Goal: Task Accomplishment & Management: Use online tool/utility

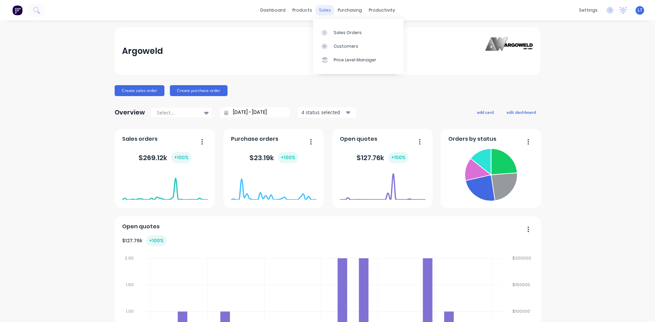
click at [316, 11] on div "sales" at bounding box center [325, 10] width 19 height 10
click at [339, 30] on div "Sales Orders" at bounding box center [348, 33] width 28 height 6
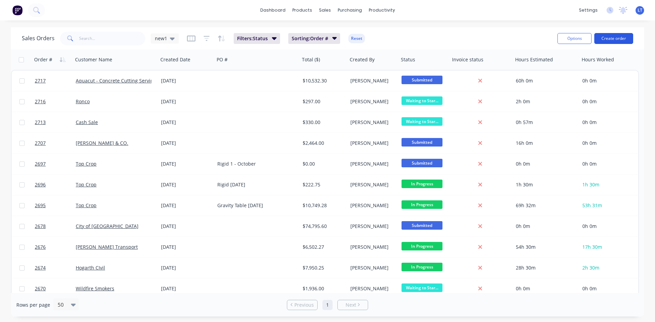
click at [610, 39] on button "Create order" at bounding box center [613, 38] width 39 height 11
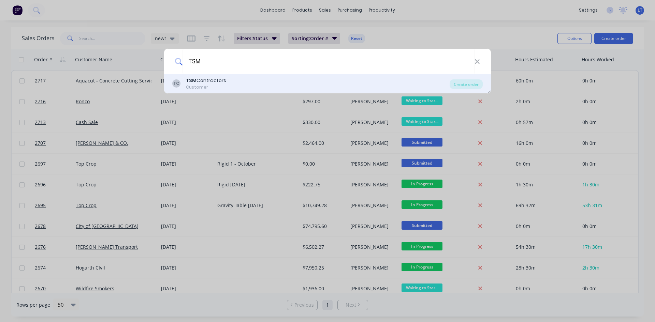
type input "TSM"
click at [208, 82] on div "TSM Contractors" at bounding box center [206, 80] width 40 height 7
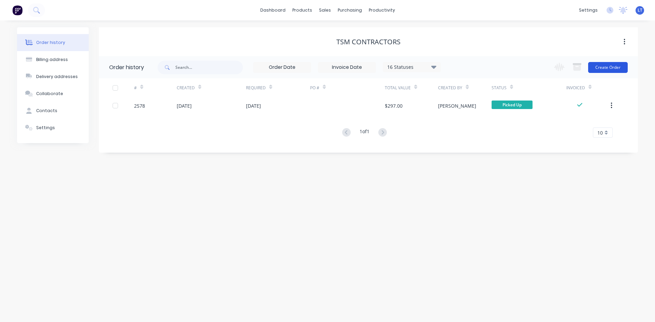
click at [612, 64] on button "Create Order" at bounding box center [608, 67] width 40 height 11
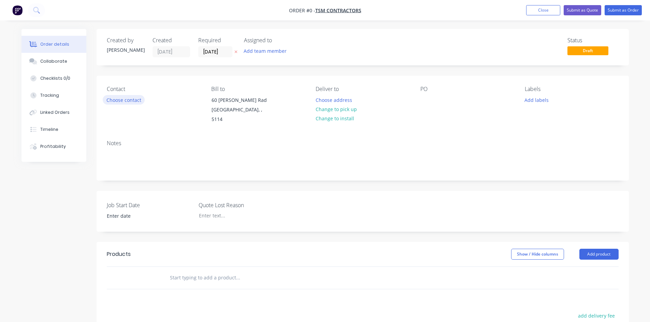
click at [134, 101] on button "Choose contact" at bounding box center [124, 99] width 42 height 9
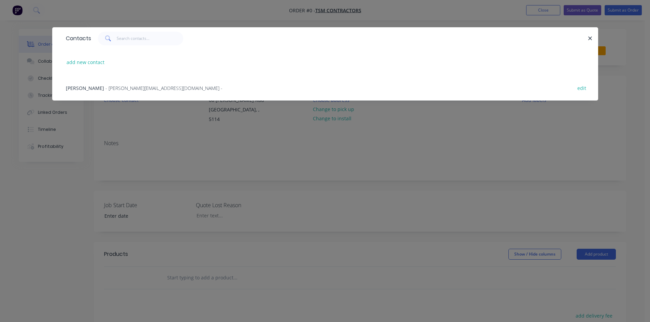
click at [101, 91] on div "[PERSON_NAME] - [PERSON_NAME][EMAIL_ADDRESS][DOMAIN_NAME] -" at bounding box center [144, 88] width 157 height 7
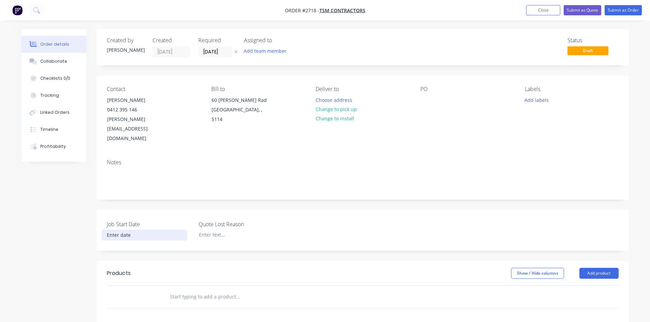
click at [128, 230] on input at bounding box center [144, 235] width 85 height 10
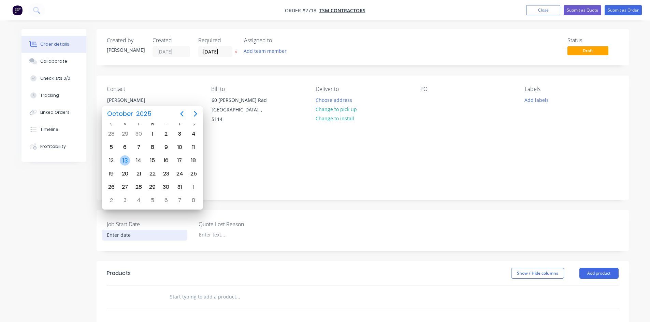
click at [127, 159] on div "13" at bounding box center [125, 161] width 10 height 10
type input "[DATE]"
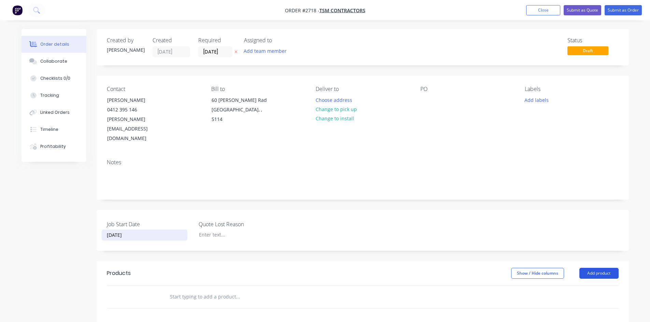
click at [605, 268] on button "Add product" at bounding box center [598, 273] width 39 height 11
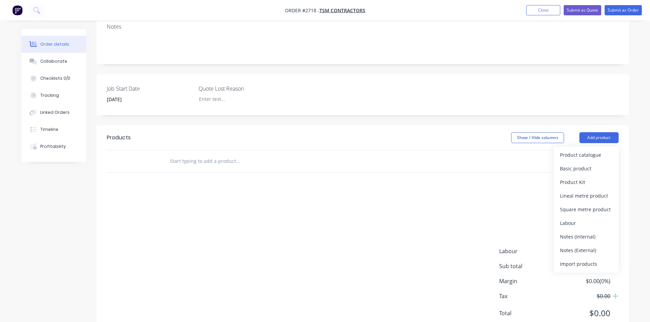
scroll to position [136, 0]
click at [587, 149] on div "Product catalogue" at bounding box center [586, 154] width 53 height 10
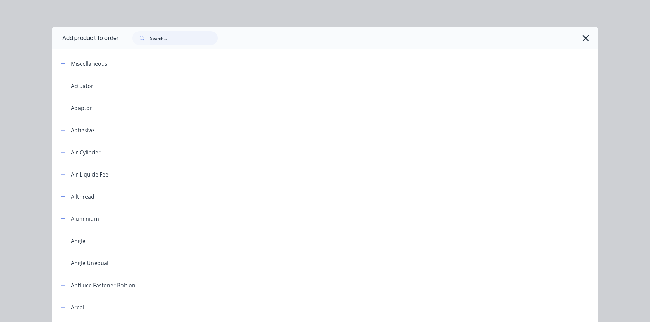
click at [174, 41] on input "text" at bounding box center [184, 38] width 68 height 14
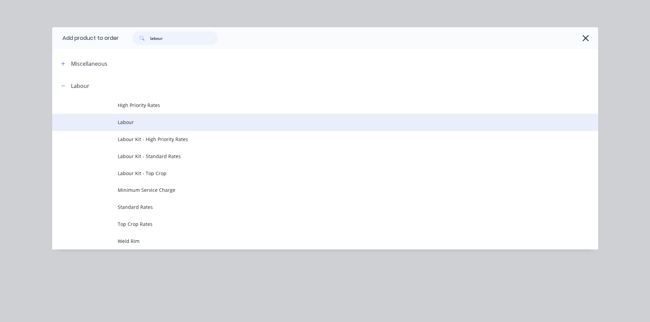
type input "labour"
click at [129, 119] on span "Labour" at bounding box center [310, 122] width 384 height 7
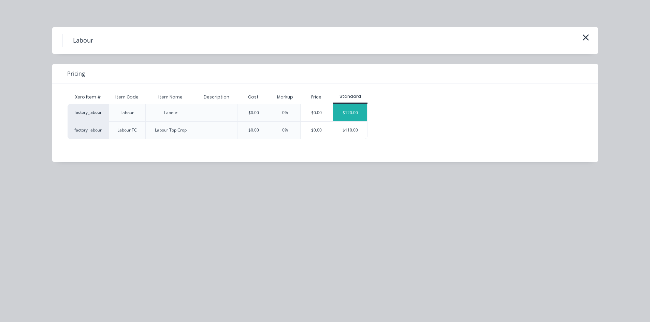
click at [350, 115] on div "$120.00" at bounding box center [350, 112] width 34 height 17
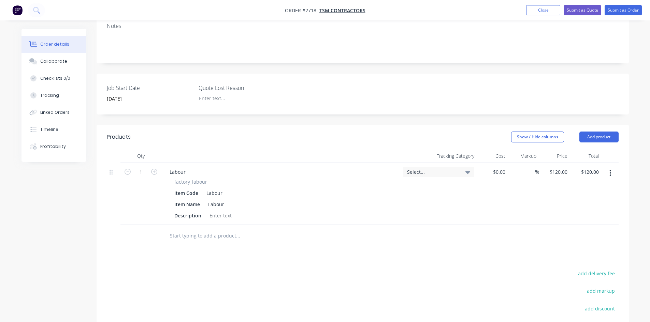
click at [611, 170] on icon "button" at bounding box center [610, 174] width 2 height 8
click at [574, 227] on div "Delete" at bounding box center [586, 232] width 53 height 10
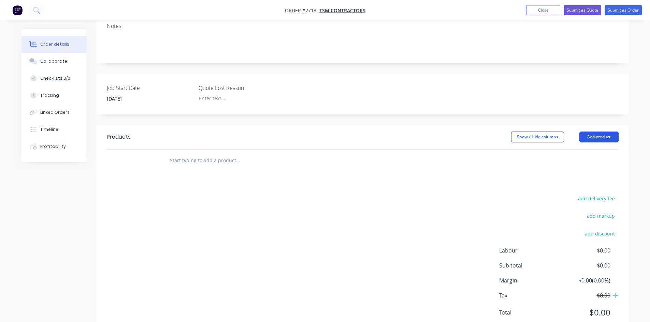
click at [601, 132] on button "Add product" at bounding box center [598, 137] width 39 height 11
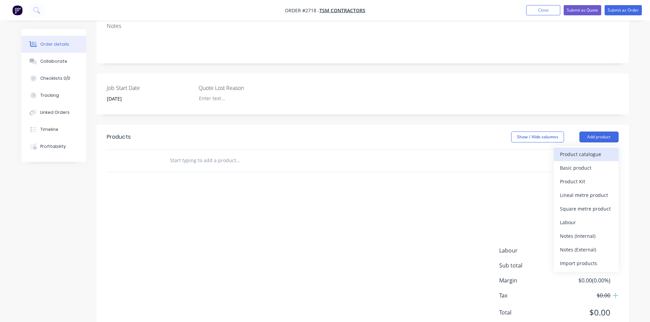
click at [583, 149] on div "Product catalogue" at bounding box center [586, 154] width 53 height 10
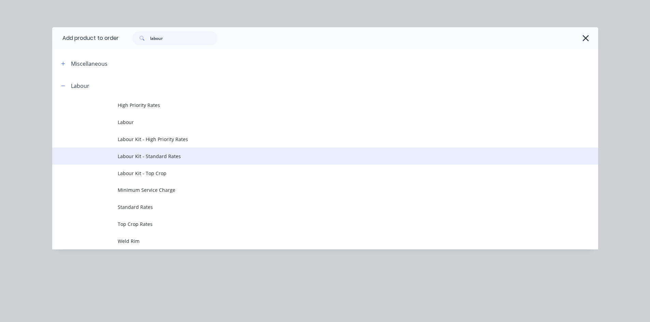
click at [189, 159] on span "Labour Kit - Standard Rates" at bounding box center [310, 156] width 384 height 7
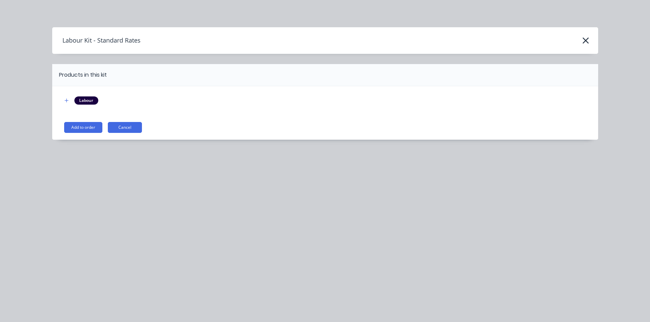
click at [89, 103] on div "Labour" at bounding box center [86, 101] width 24 height 8
click at [69, 102] on button "button" at bounding box center [66, 101] width 9 height 9
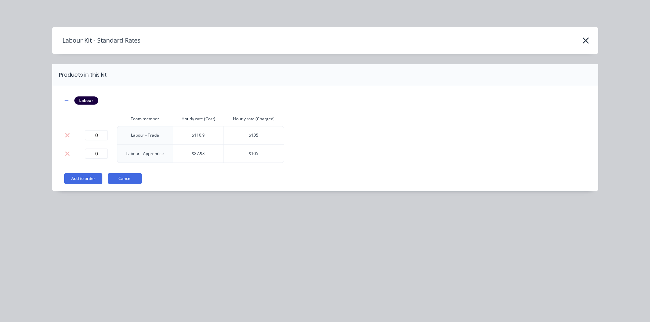
click at [84, 179] on button "Add to order" at bounding box center [83, 178] width 38 height 11
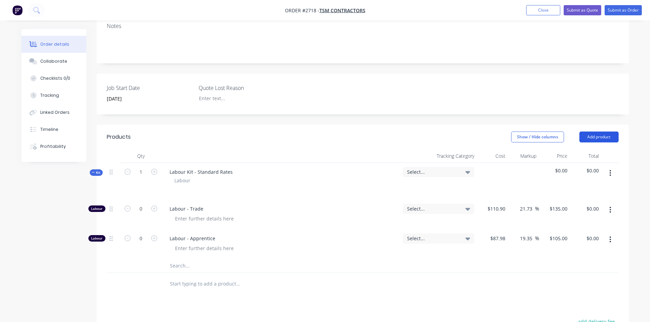
click at [600, 132] on button "Add product" at bounding box center [598, 137] width 39 height 11
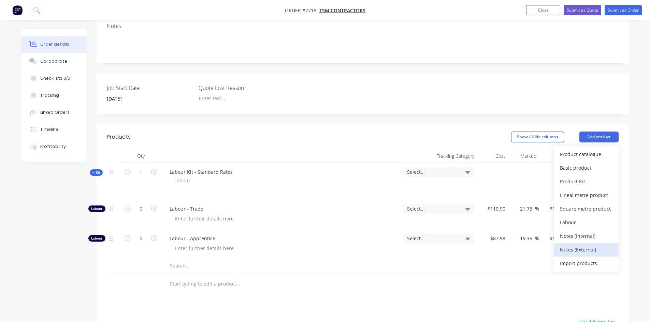
click at [597, 245] on div "Notes (External)" at bounding box center [586, 250] width 53 height 10
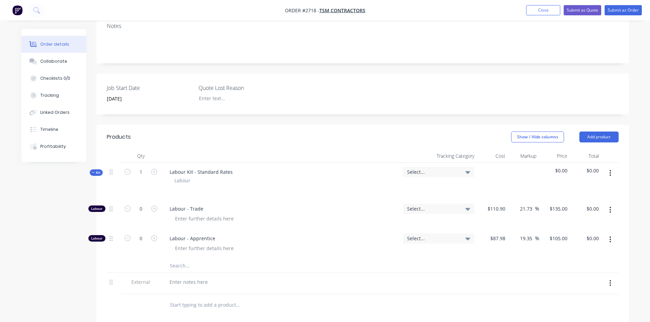
scroll to position [138, 0]
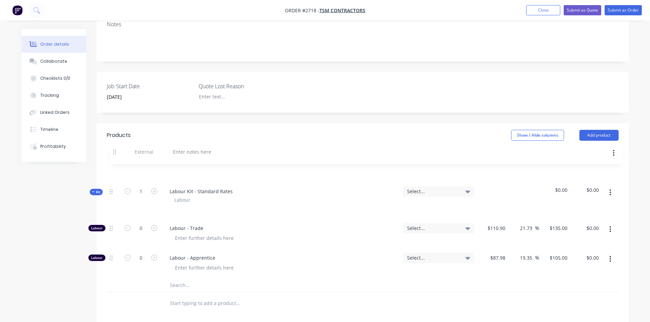
drag, startPoint x: 111, startPoint y: 262, endPoint x: 115, endPoint y: 147, distance: 114.3
click at [115, 161] on div "Kit 1 Labour Kit - Standard Rates Labour Select... $0.00 $0.00 Labour 0 Labour …" at bounding box center [363, 226] width 512 height 131
click at [179, 165] on div at bounding box center [188, 170] width 49 height 10
click at [151, 188] on icon "button" at bounding box center [154, 191] width 6 height 6
click at [152, 188] on icon "button" at bounding box center [154, 191] width 6 height 6
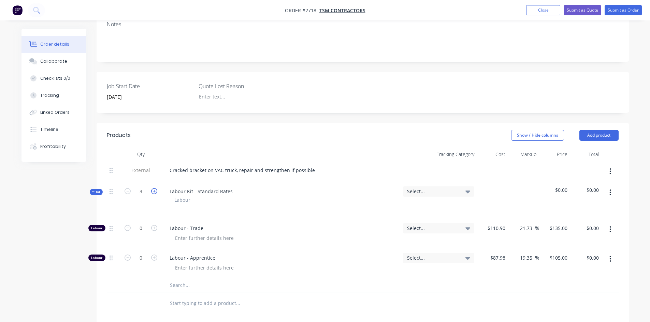
click at [152, 188] on icon "button" at bounding box center [154, 191] width 6 height 6
type input "4"
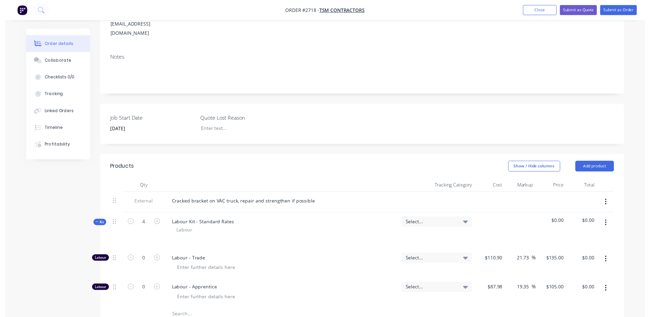
scroll to position [0, 0]
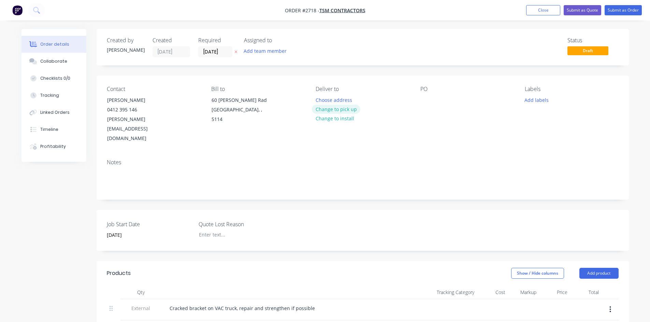
click at [345, 110] on button "Change to pick up" at bounding box center [336, 109] width 48 height 9
click at [625, 13] on button "Submit as Order" at bounding box center [622, 10] width 37 height 10
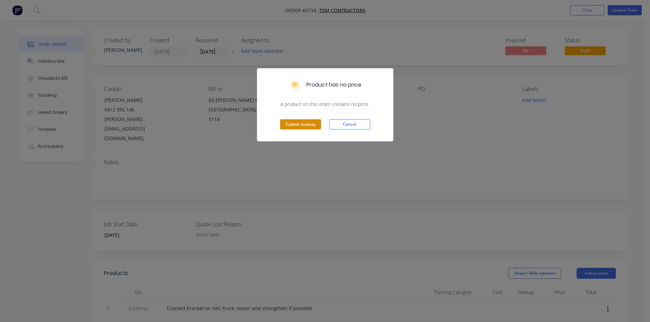
click at [294, 120] on button "Submit anyway" at bounding box center [300, 124] width 41 height 10
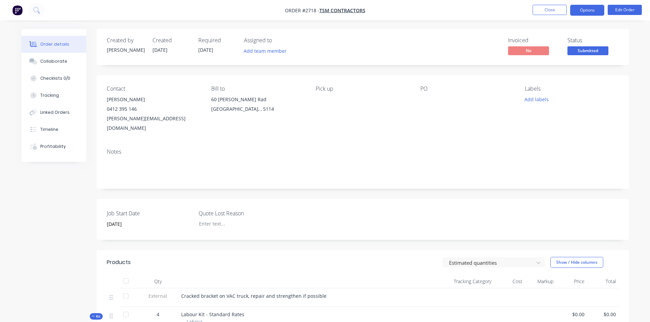
click at [580, 10] on button "Options" at bounding box center [587, 10] width 34 height 11
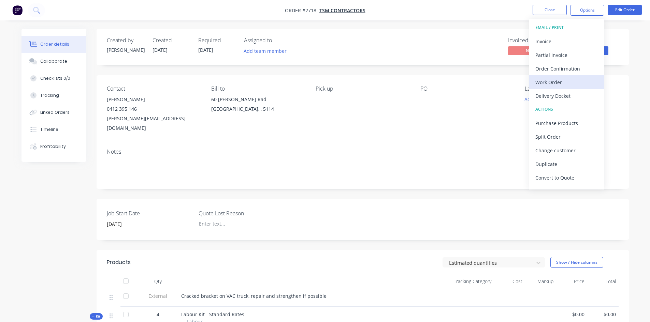
click at [561, 83] on div "Work Order" at bounding box center [566, 82] width 63 height 10
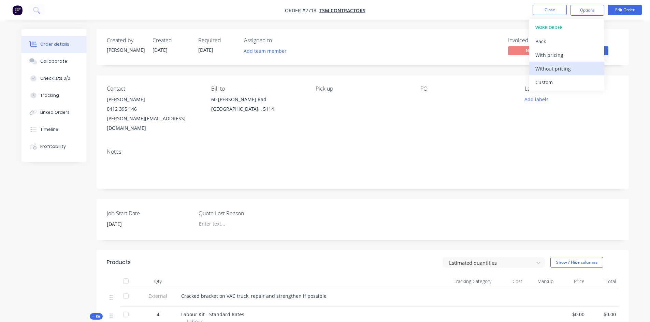
click at [555, 67] on div "Without pricing" at bounding box center [566, 69] width 63 height 10
click at [385, 42] on div "Invoiced No Status Submitted" at bounding box center [465, 47] width 306 height 20
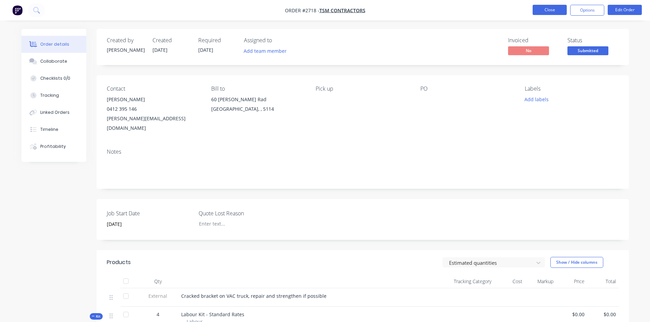
click at [552, 10] on button "Close" at bounding box center [549, 10] width 34 height 10
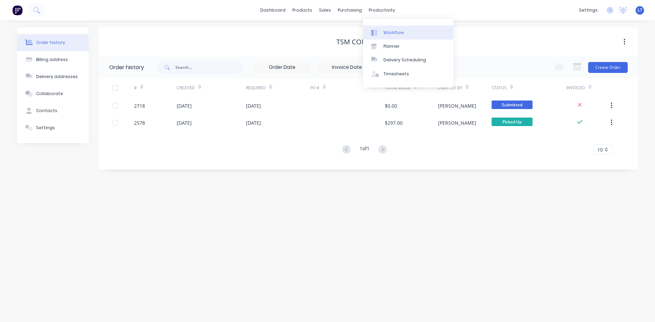
click at [398, 32] on div "Workflow" at bounding box center [393, 33] width 20 height 6
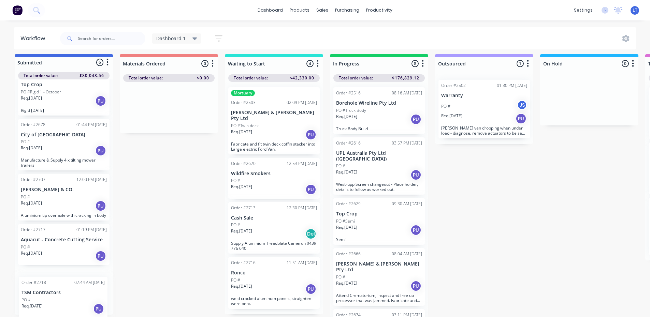
scroll to position [9, 0]
drag, startPoint x: 76, startPoint y: 303, endPoint x: 80, endPoint y: 301, distance: 4.7
click at [79, 301] on div "Order #2662 11:51 AM [DATE] [PERSON_NAME] PO # Req. [DATE] PU supply materials …" at bounding box center [64, 196] width 98 height 235
